Goal: Navigation & Orientation: Understand site structure

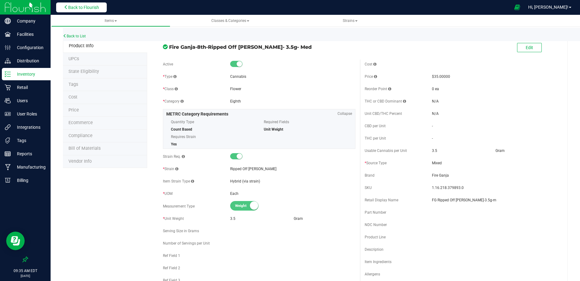
drag, startPoint x: 0, startPoint y: 0, endPoint x: 85, endPoint y: 8, distance: 85.9
click at [85, 8] on span "Back to Flourish" at bounding box center [83, 7] width 31 height 5
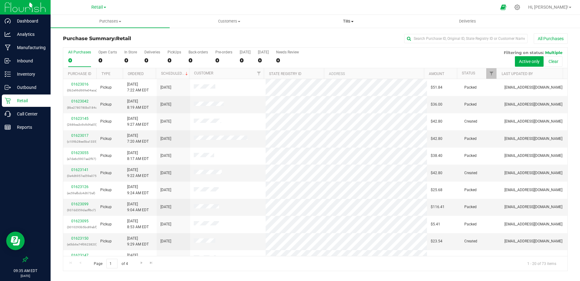
click at [345, 19] on span "Tills" at bounding box center [348, 22] width 119 height 6
click at [313, 38] on span "Manage tills" at bounding box center [310, 37] width 42 height 5
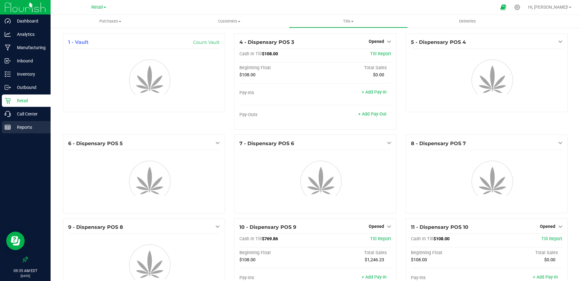
click at [28, 126] on p "Reports" at bounding box center [29, 126] width 37 height 7
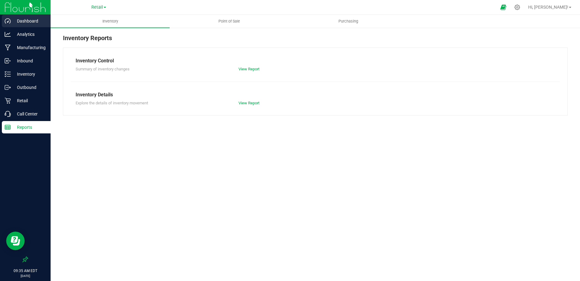
click at [27, 19] on p "Dashboard" at bounding box center [29, 20] width 37 height 7
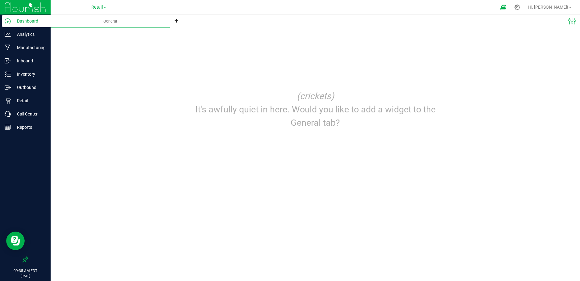
click at [379, 60] on div "Edit dashboard Manage dashboard tabs (crickets) It's awfully quiet in here. Wou…" at bounding box center [315, 83] width 505 height 101
click at [34, 33] on p "Analytics" at bounding box center [29, 34] width 37 height 7
